Goal: Navigation & Orientation: Go to known website

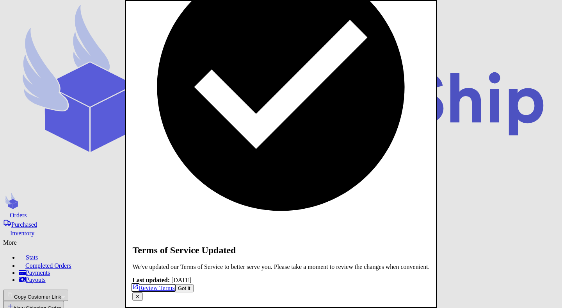
click at [143, 292] on button "✕" at bounding box center [137, 296] width 11 height 8
